Goal: Task Accomplishment & Management: Complete application form

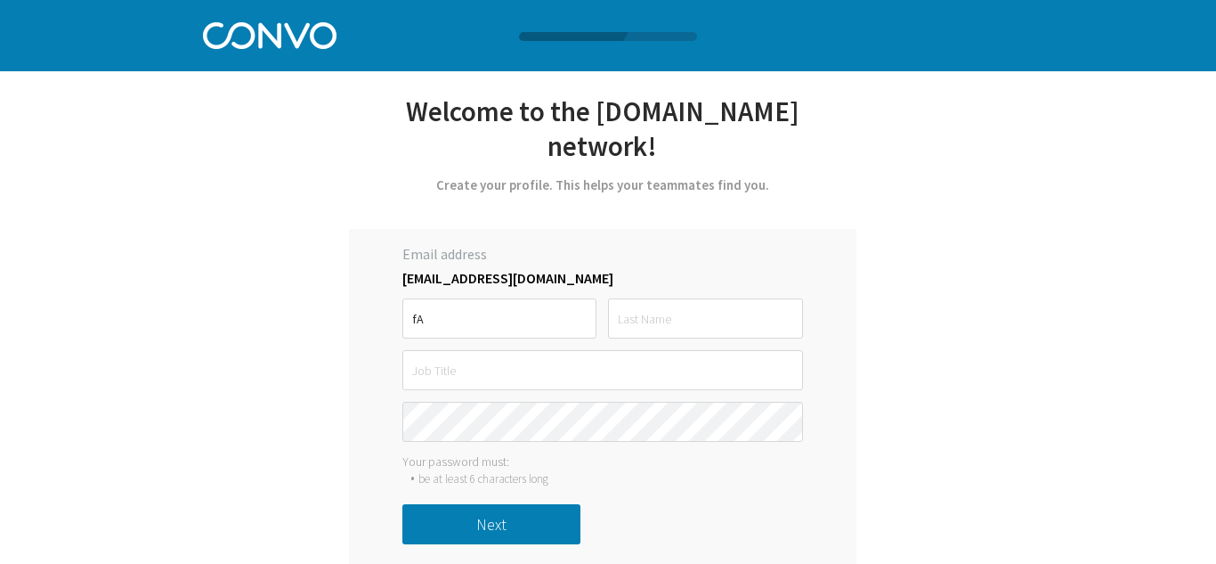
type input "f"
type input "Fatima"
type input "[PERSON_NAME]"
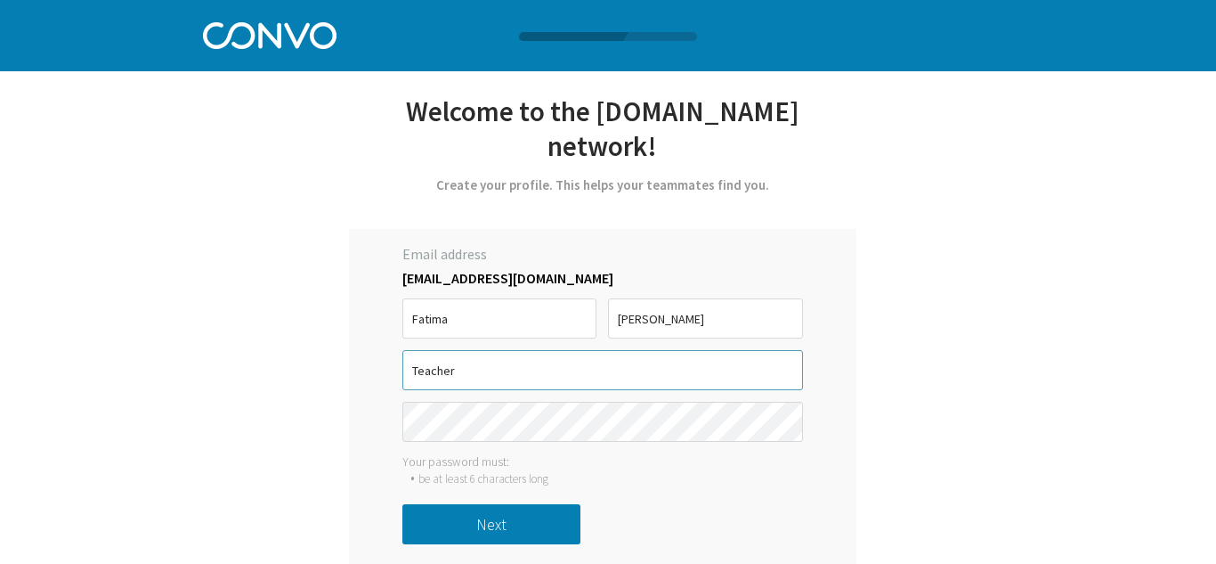
type input "Teacher"
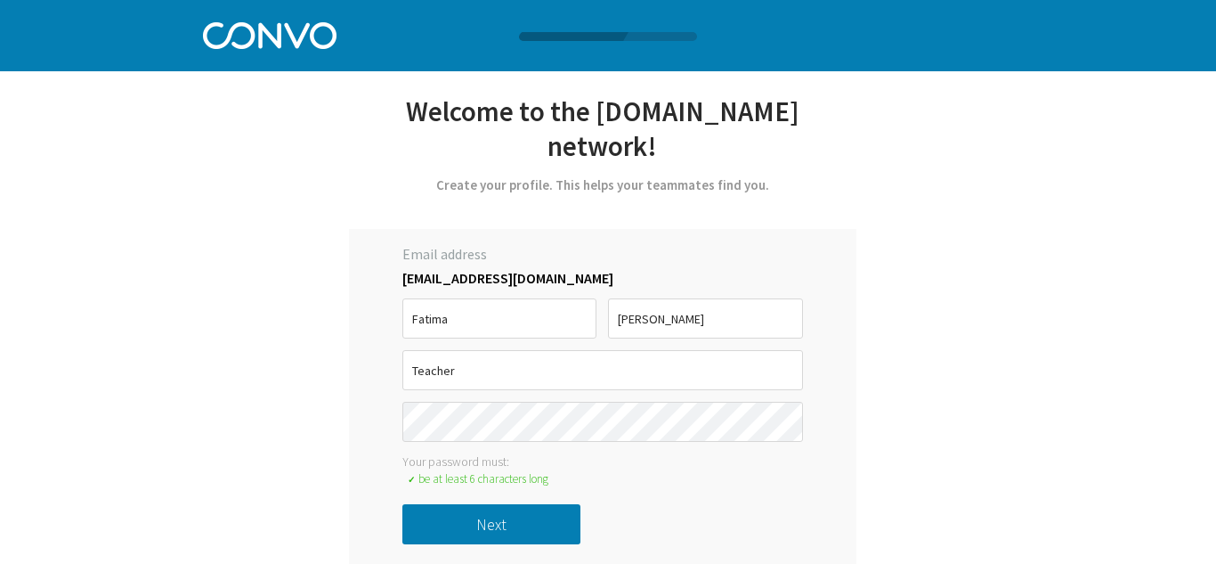
click at [1075, 361] on div "Let’s get started with [PERSON_NAME] *Only registered personal email address an…" at bounding box center [608, 285] width 1216 height 571
click at [490, 504] on button "Next" at bounding box center [491, 524] width 178 height 40
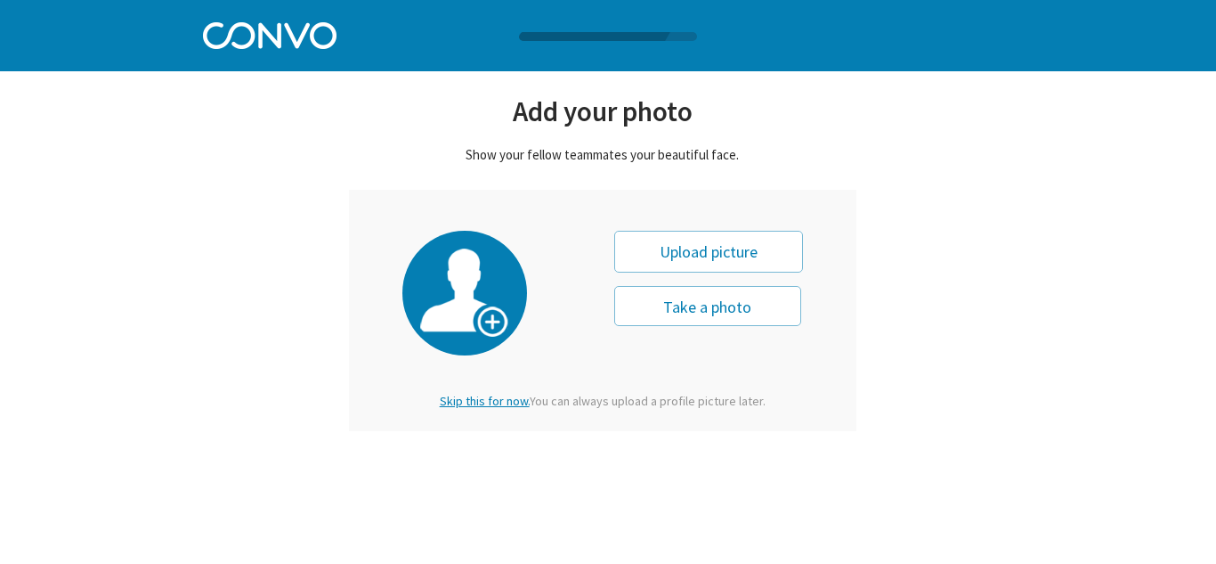
click at [491, 394] on span "Skip this for now." at bounding box center [485, 401] width 90 height 16
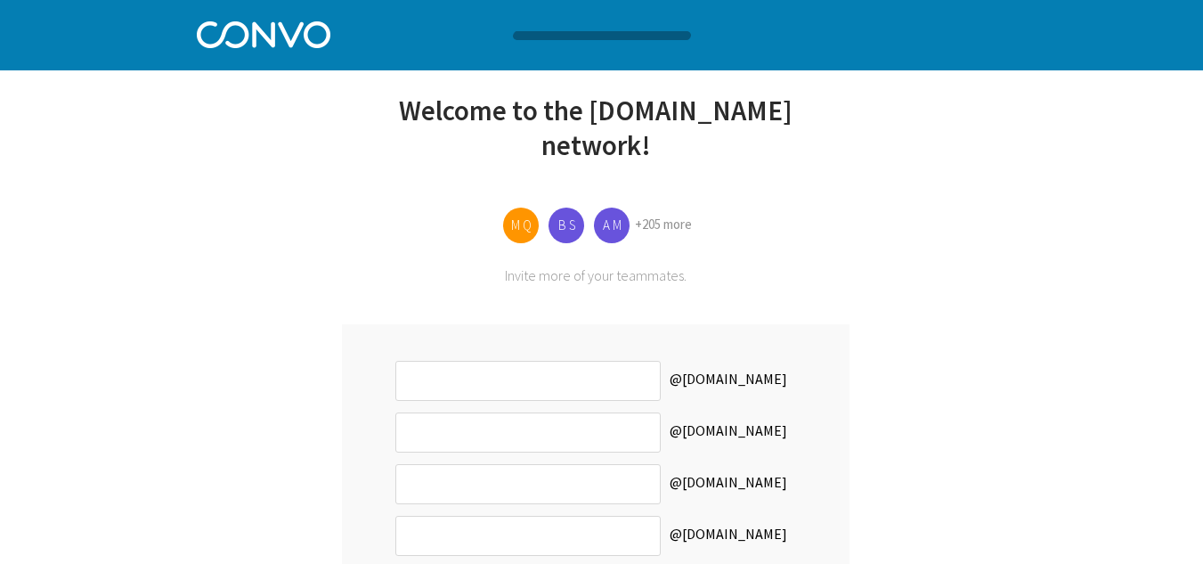
scroll to position [157, 0]
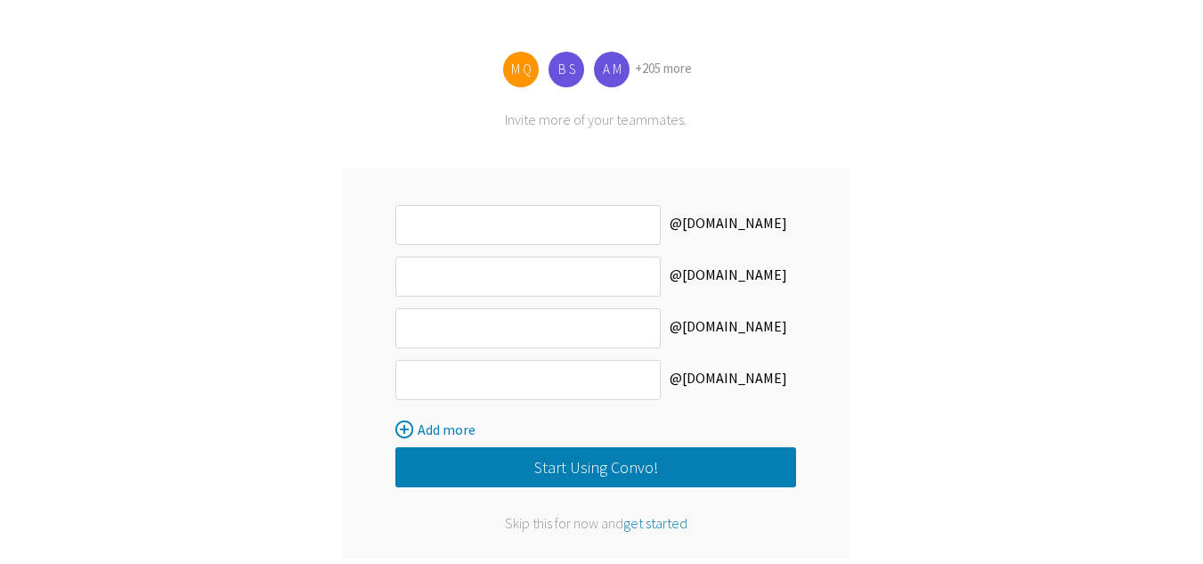
click at [552, 447] on button "Start Using Convo!" at bounding box center [595, 467] width 401 height 40
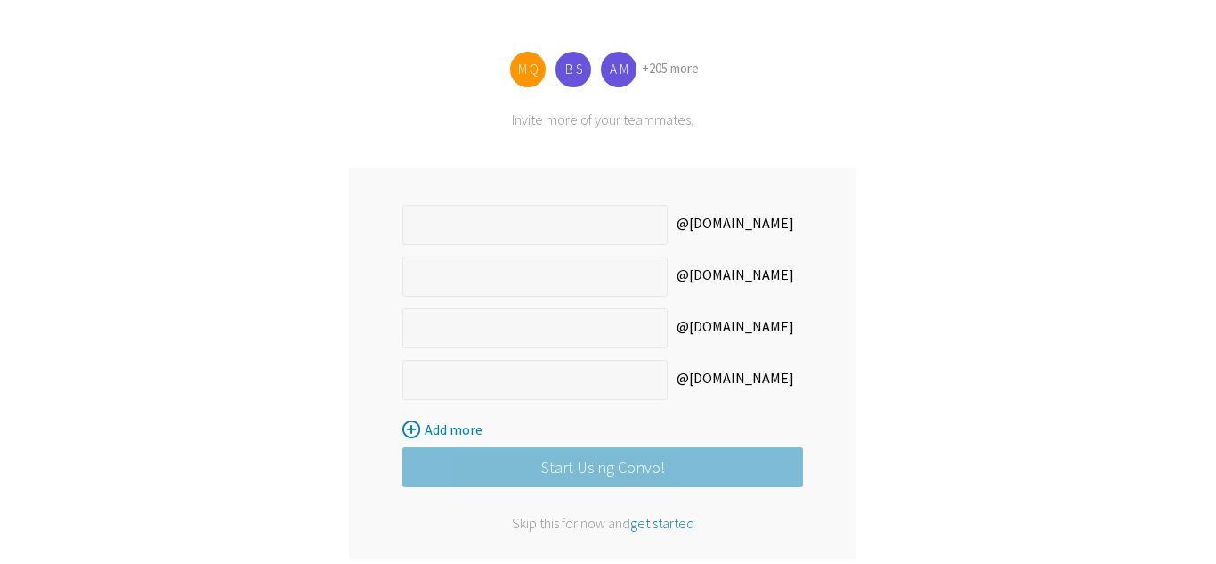
scroll to position [0, 0]
